Goal: Transaction & Acquisition: Purchase product/service

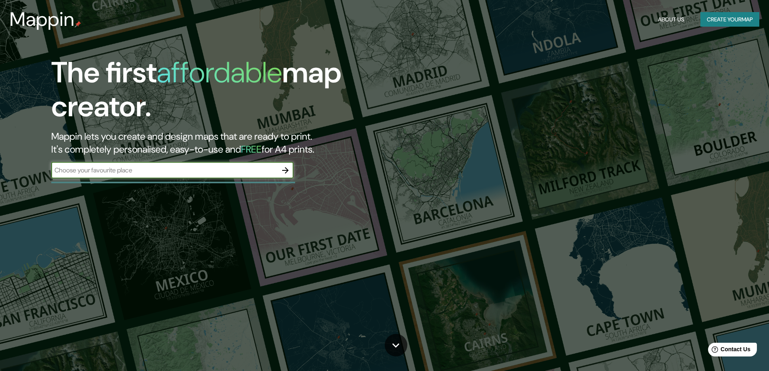
click at [221, 168] on input "text" at bounding box center [164, 170] width 226 height 9
type input "[GEOGRAPHIC_DATA]"
click at [288, 169] on icon "button" at bounding box center [285, 170] width 6 height 6
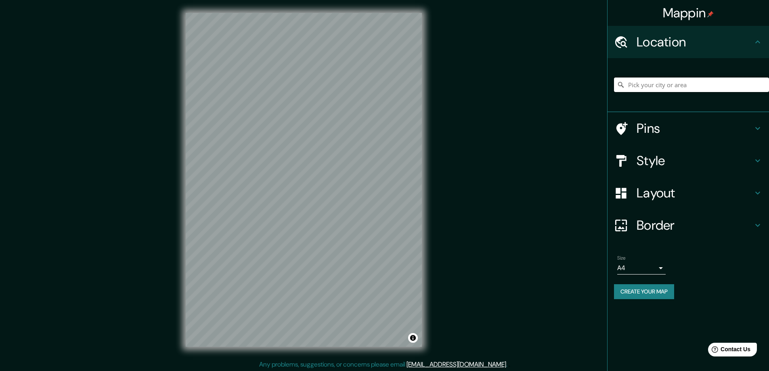
click at [662, 86] on input "Pick your city or area" at bounding box center [691, 85] width 155 height 15
click at [625, 40] on icon at bounding box center [621, 42] width 14 height 14
click at [631, 43] on div at bounding box center [625, 42] width 23 height 14
click at [460, 173] on div "Mappin Location Pins Style Layout Border Choose a border. Hint : you can make l…" at bounding box center [384, 186] width 769 height 373
click at [471, 149] on div "Mappin Location Pins Style Layout Border Choose a border. Hint : you can make l…" at bounding box center [384, 186] width 769 height 373
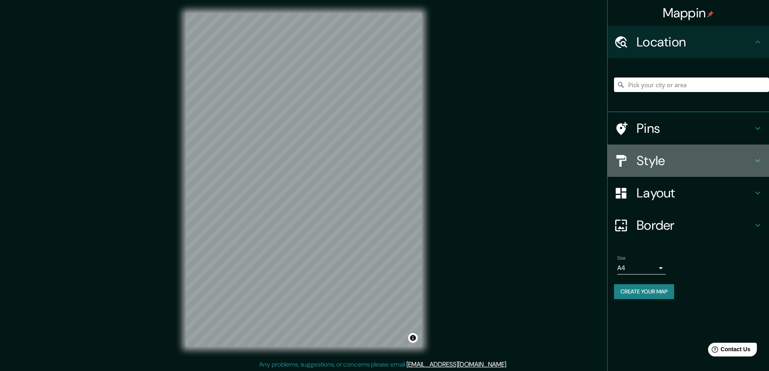
drag, startPoint x: 701, startPoint y: 152, endPoint x: 696, endPoint y: 156, distance: 5.5
click at [698, 156] on div "Style" at bounding box center [689, 161] width 162 height 32
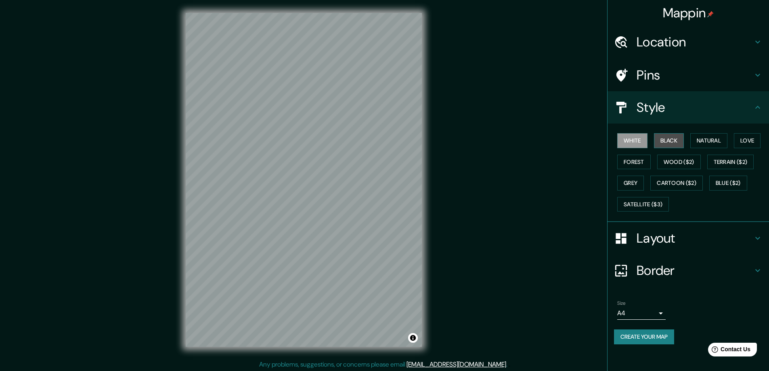
click at [670, 139] on button "Black" at bounding box center [669, 140] width 30 height 15
click at [700, 138] on button "Natural" at bounding box center [709, 140] width 37 height 15
click at [743, 143] on button "Love" at bounding box center [747, 140] width 27 height 15
drag, startPoint x: 638, startPoint y: 160, endPoint x: 649, endPoint y: 164, distance: 11.5
click at [639, 160] on button "Forest" at bounding box center [635, 162] width 34 height 15
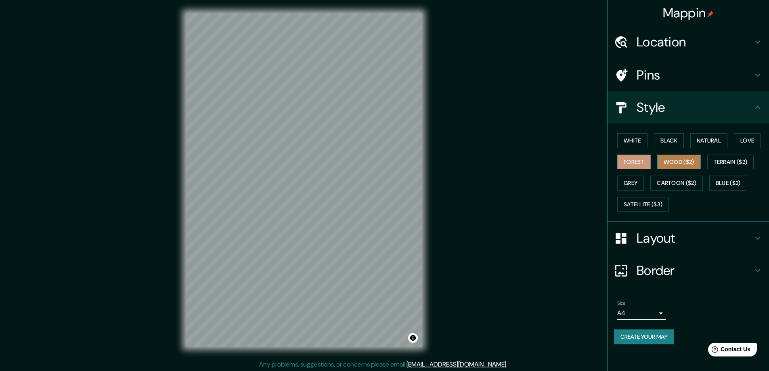
click at [668, 164] on button "Wood ($2)" at bounding box center [680, 162] width 44 height 15
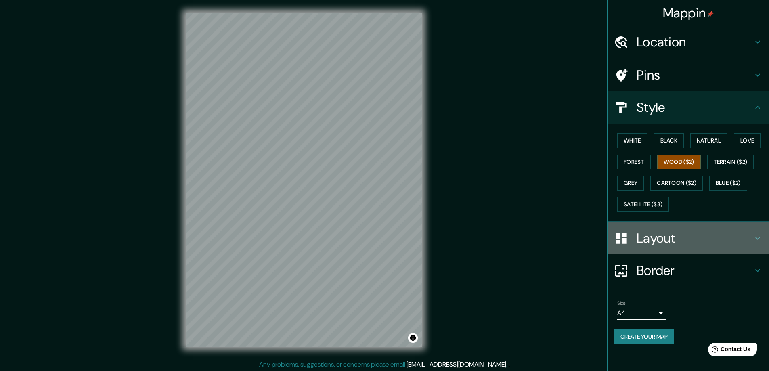
click at [650, 239] on h4 "Layout" at bounding box center [695, 238] width 116 height 16
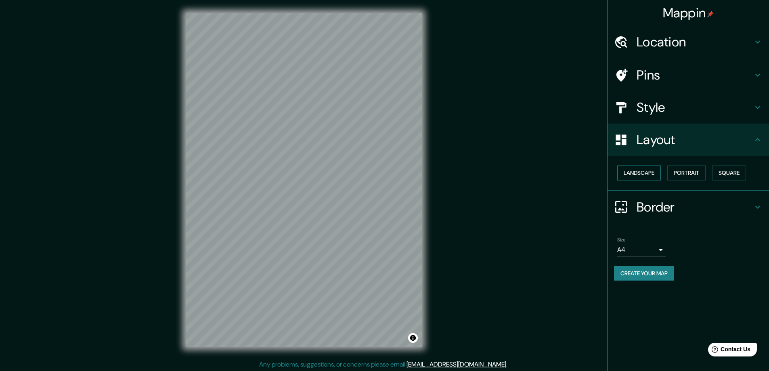
click at [648, 172] on button "Landscape" at bounding box center [640, 173] width 44 height 15
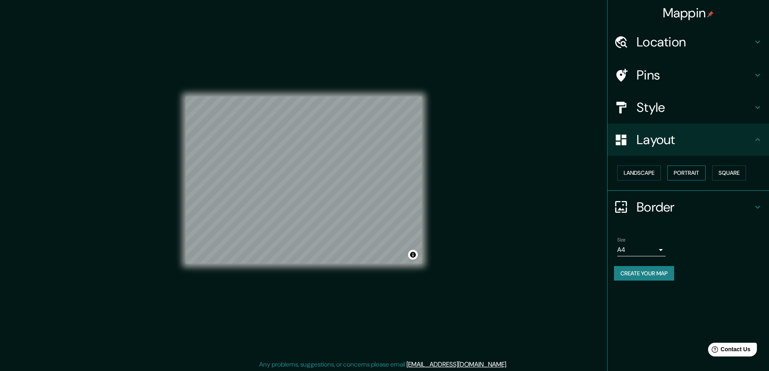
drag, startPoint x: 691, startPoint y: 174, endPoint x: 696, endPoint y: 172, distance: 5.0
click at [693, 173] on button "Portrait" at bounding box center [687, 173] width 38 height 15
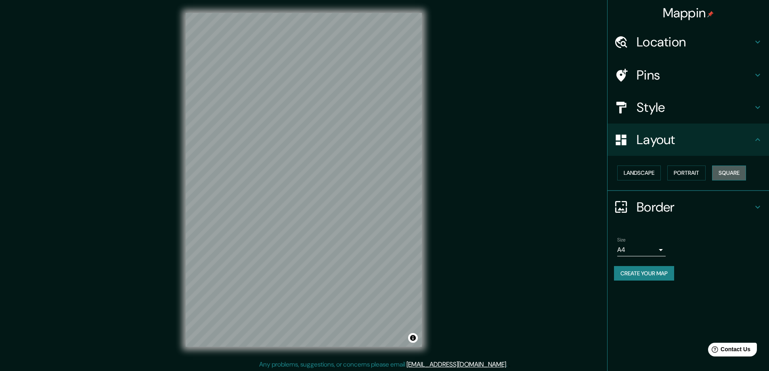
click at [726, 173] on button "Square" at bounding box center [730, 173] width 34 height 15
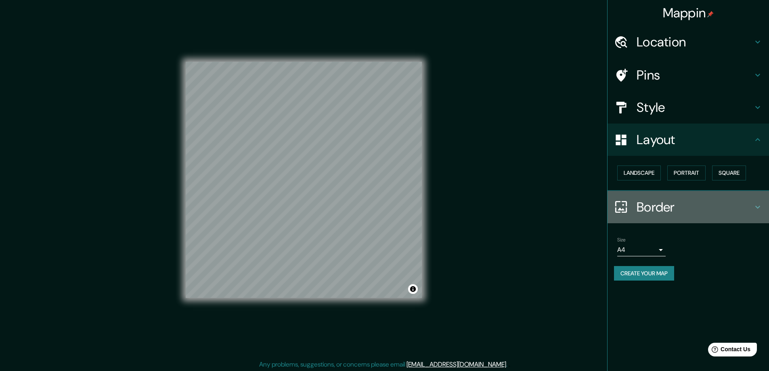
click at [652, 209] on h4 "Border" at bounding box center [695, 207] width 116 height 16
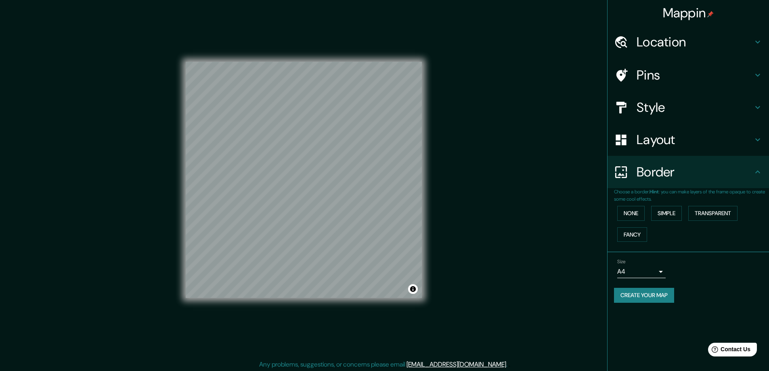
click at [657, 181] on div "Border" at bounding box center [689, 172] width 162 height 32
click at [650, 75] on h4 "Pins" at bounding box center [695, 75] width 116 height 16
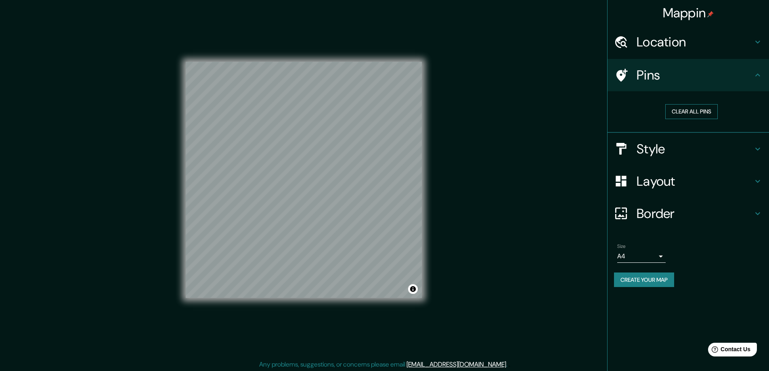
click at [700, 112] on button "Clear all pins" at bounding box center [692, 111] width 53 height 15
